Goal: Communication & Community: Share content

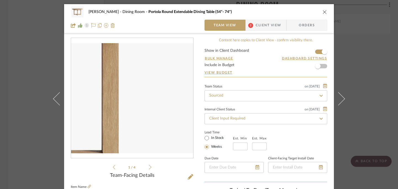
scroll to position [66, 0]
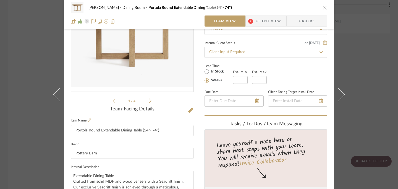
click at [322, 6] on icon "close" at bounding box center [324, 8] width 4 height 4
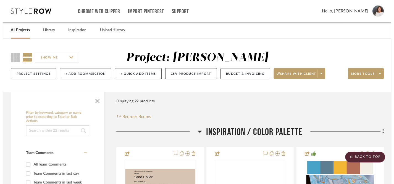
scroll to position [2217, 0]
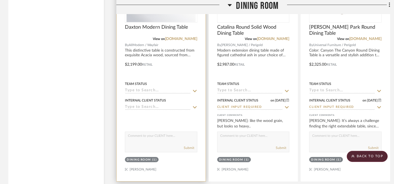
scroll to position [2063, 0]
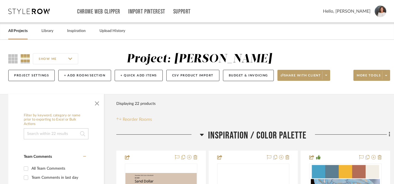
click at [139, 119] on span "Reorder Rooms" at bounding box center [137, 119] width 29 height 7
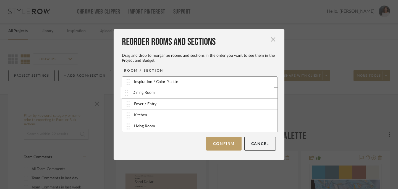
drag, startPoint x: 125, startPoint y: 127, endPoint x: 126, endPoint y: 94, distance: 33.7
click at [223, 145] on button "Confirm" at bounding box center [223, 143] width 35 height 14
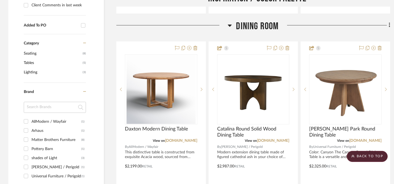
scroll to position [381, 0]
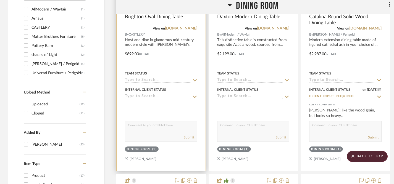
scroll to position [493, 0]
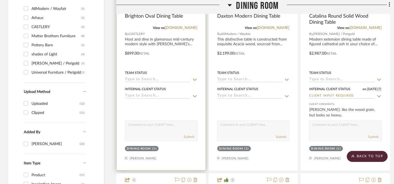
click at [195, 96] on icon at bounding box center [194, 96] width 5 height 4
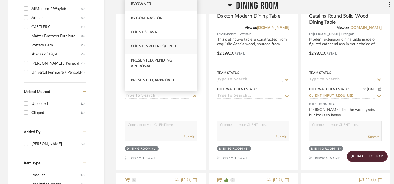
click at [170, 48] on span "Client Input Required" at bounding box center [154, 46] width 46 height 4
type input "[DATE]"
type input "Client Input Required"
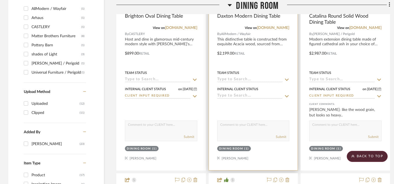
click at [288, 96] on icon at bounding box center [286, 96] width 5 height 4
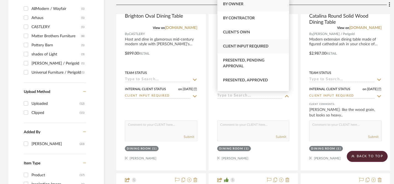
click at [258, 47] on span "Client Input Required" at bounding box center [246, 46] width 46 height 4
type input "[DATE]"
type input "Client Input Required"
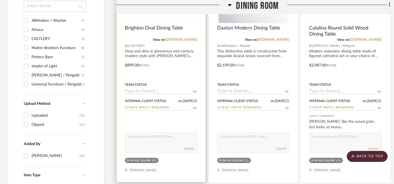
scroll to position [492, 0]
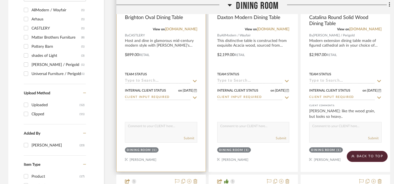
click at [173, 128] on textarea at bounding box center [161, 127] width 72 height 10
type textarea "H"
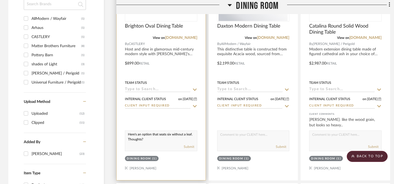
scroll to position [494, 0]
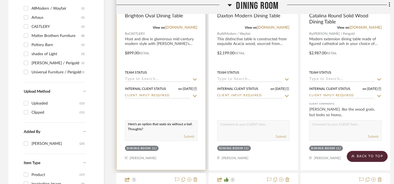
click at [127, 125] on textarea "Here's an option that seats six without a leaf. Thoughts?" at bounding box center [161, 126] width 72 height 10
click at [129, 124] on textarea "Here's an option that seats six without a leaf. Thoughts?" at bounding box center [161, 126] width 72 height 10
type textarea "Here's an option that seats six without a leaf. Thoughts?"
click at [156, 131] on div "Here's an option that seats six without a leaf. Thoughts? Submit" at bounding box center [161, 130] width 72 height 21
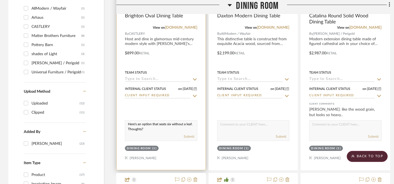
click at [128, 124] on textarea "Here's an option that seats six without a leaf. Thoughts?" at bounding box center [161, 126] width 72 height 10
drag, startPoint x: 128, startPoint y: 124, endPoint x: 155, endPoint y: 129, distance: 27.5
click at [155, 129] on textarea "Here's an option that seats six without a leaf. Thoughts?" at bounding box center [161, 126] width 72 height 10
click at [187, 136] on button "Submit" at bounding box center [189, 136] width 10 height 5
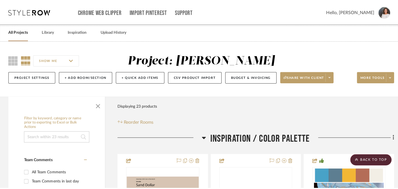
scroll to position [0, 0]
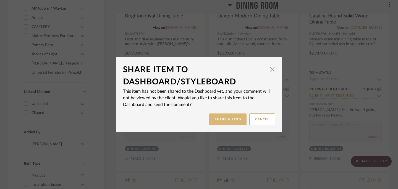
click at [223, 120] on button "Share & Send" at bounding box center [227, 119] width 37 height 12
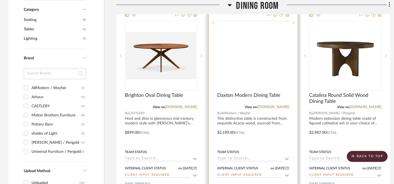
scroll to position [392, 0]
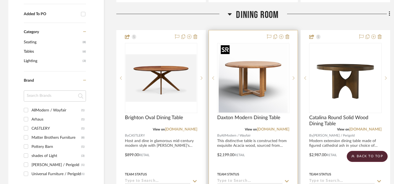
click at [0, 0] on img at bounding box center [0, 0] width 0 height 0
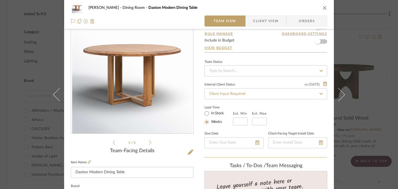
scroll to position [24, 0]
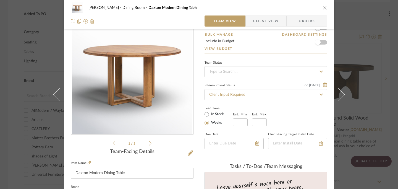
click at [149, 142] on icon at bounding box center [150, 143] width 2 height 5
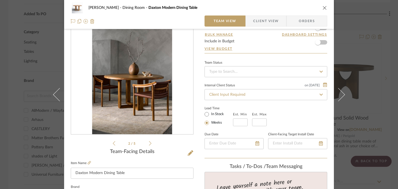
click at [149, 142] on icon at bounding box center [150, 143] width 2 height 5
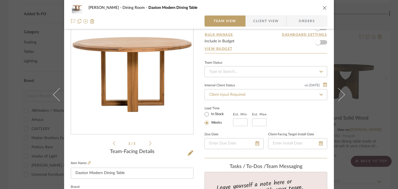
click at [149, 142] on icon at bounding box center [150, 143] width 2 height 5
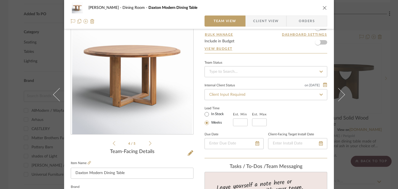
click at [149, 142] on icon at bounding box center [150, 143] width 2 height 5
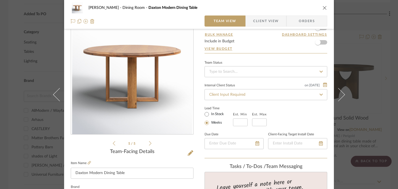
click at [149, 142] on icon at bounding box center [150, 143] width 2 height 5
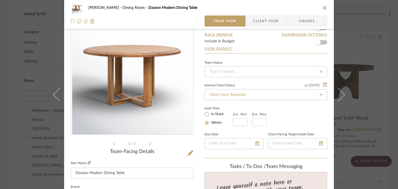
click at [88, 162] on icon at bounding box center [89, 162] width 3 height 3
click at [323, 8] on icon "close" at bounding box center [324, 8] width 4 height 4
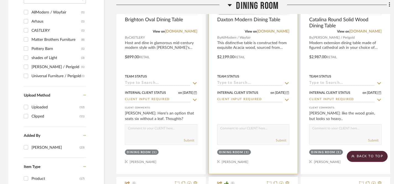
scroll to position [490, 0]
click at [263, 131] on textarea at bounding box center [253, 129] width 72 height 10
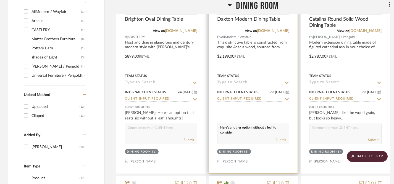
type textarea "Here's another option without a leaf to consider."
click at [281, 140] on button "Submit" at bounding box center [281, 139] width 10 height 5
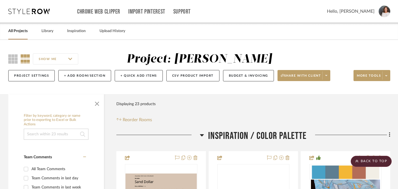
scroll to position [0, 0]
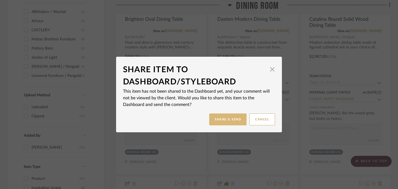
click at [224, 121] on button "Share & Send" at bounding box center [227, 119] width 37 height 12
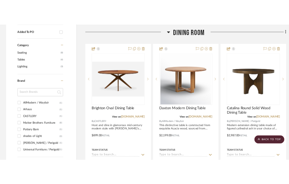
scroll to position [395, 0]
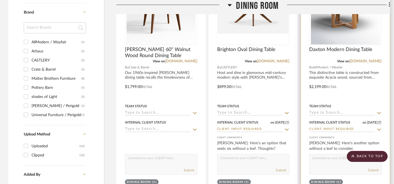
scroll to position [464, 0]
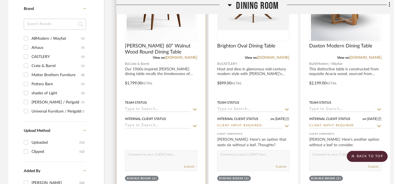
click at [194, 126] on icon at bounding box center [195, 126] width 4 height 2
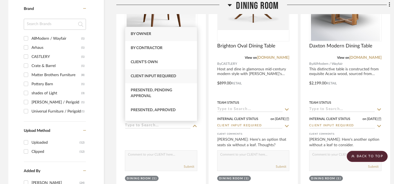
click at [157, 77] on span "Client Input Required" at bounding box center [154, 76] width 46 height 4
type input "[DATE]"
type input "Client Input Required"
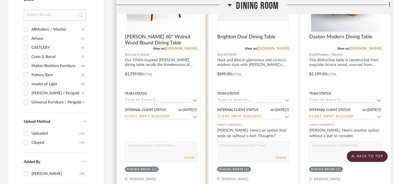
scroll to position [483, 0]
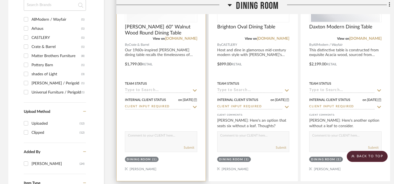
click at [162, 141] on textarea at bounding box center [161, 137] width 72 height 10
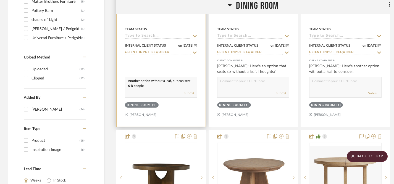
scroll to position [547, 0]
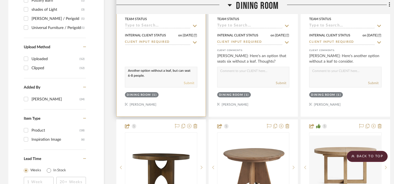
type textarea "Another option without a leaf, but can seat 6-8 people."
click at [190, 83] on button "Submit" at bounding box center [189, 83] width 10 height 5
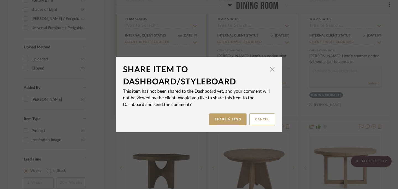
scroll to position [0, 0]
click at [225, 118] on button "Share & Send" at bounding box center [227, 119] width 37 height 12
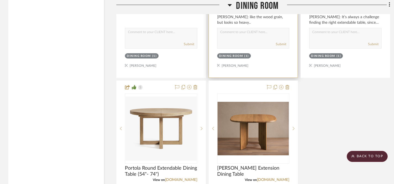
scroll to position [830, 0]
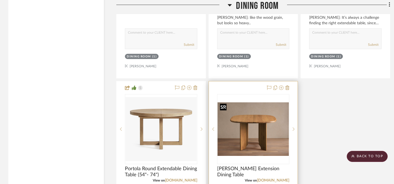
click at [262, 141] on img "0" at bounding box center [253, 129] width 71 height 54
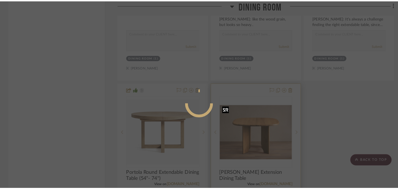
scroll to position [0, 0]
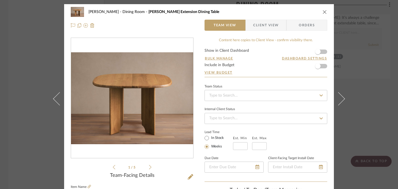
click at [149, 168] on icon at bounding box center [150, 166] width 2 height 5
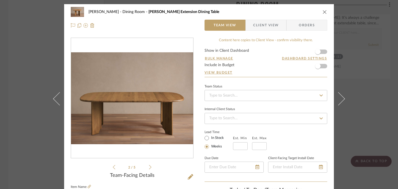
click at [149, 168] on icon at bounding box center [150, 166] width 2 height 5
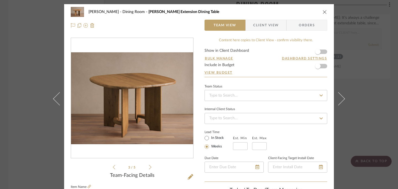
click at [293, 11] on icon "close" at bounding box center [324, 12] width 4 height 4
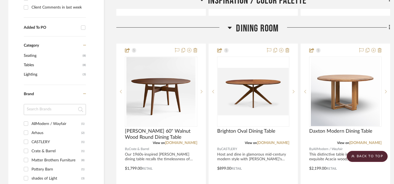
scroll to position [377, 0]
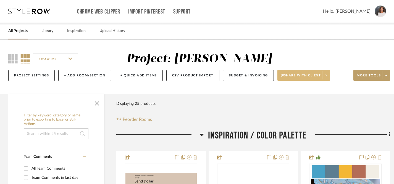
click at [303, 77] on span "Share with client" at bounding box center [300, 77] width 40 height 8
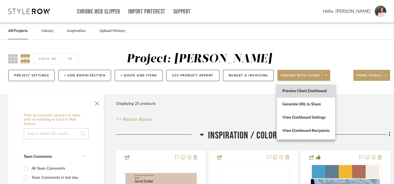
click at [289, 91] on span "Preview Client Dashboard" at bounding box center [305, 91] width 47 height 5
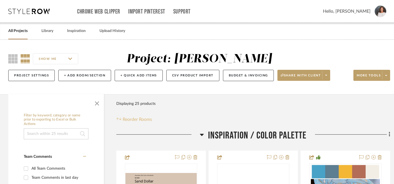
click at [129, 121] on span "Reorder Rooms" at bounding box center [137, 119] width 29 height 7
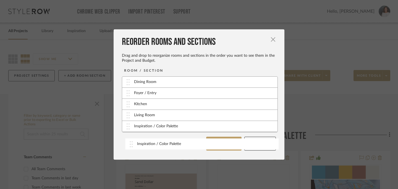
drag, startPoint x: 126, startPoint y: 84, endPoint x: 131, endPoint y: 145, distance: 61.5
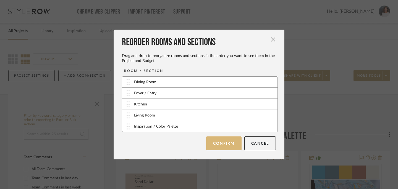
click at [224, 145] on button "Confirm" at bounding box center [223, 143] width 35 height 14
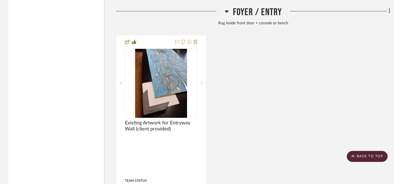
scroll to position [906, 0]
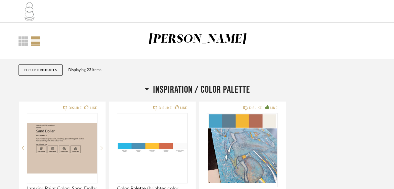
click at [146, 89] on icon at bounding box center [147, 89] width 4 height 2
